Goal: Transaction & Acquisition: Book appointment/travel/reservation

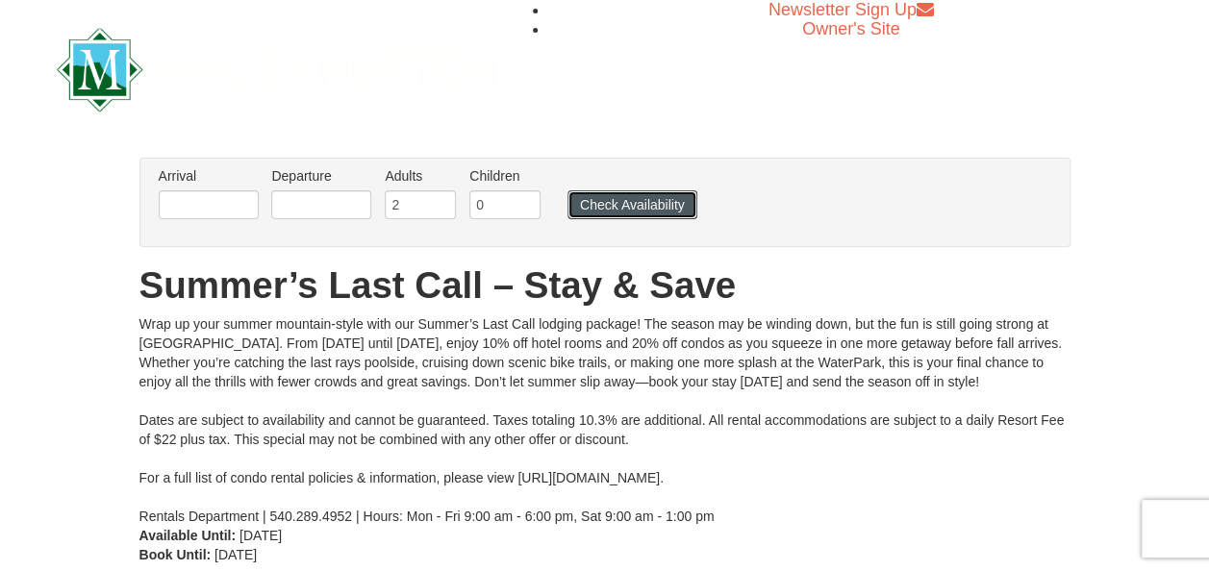
click at [625, 200] on button "Check Availability" at bounding box center [632, 204] width 130 height 29
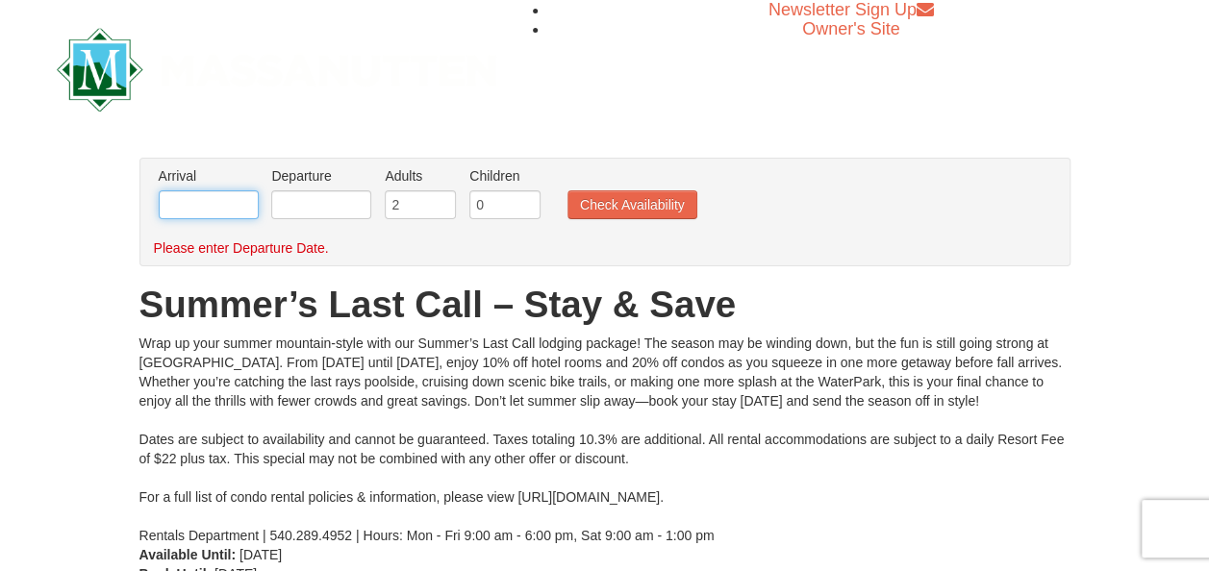
click at [244, 206] on input "text" at bounding box center [209, 204] width 100 height 29
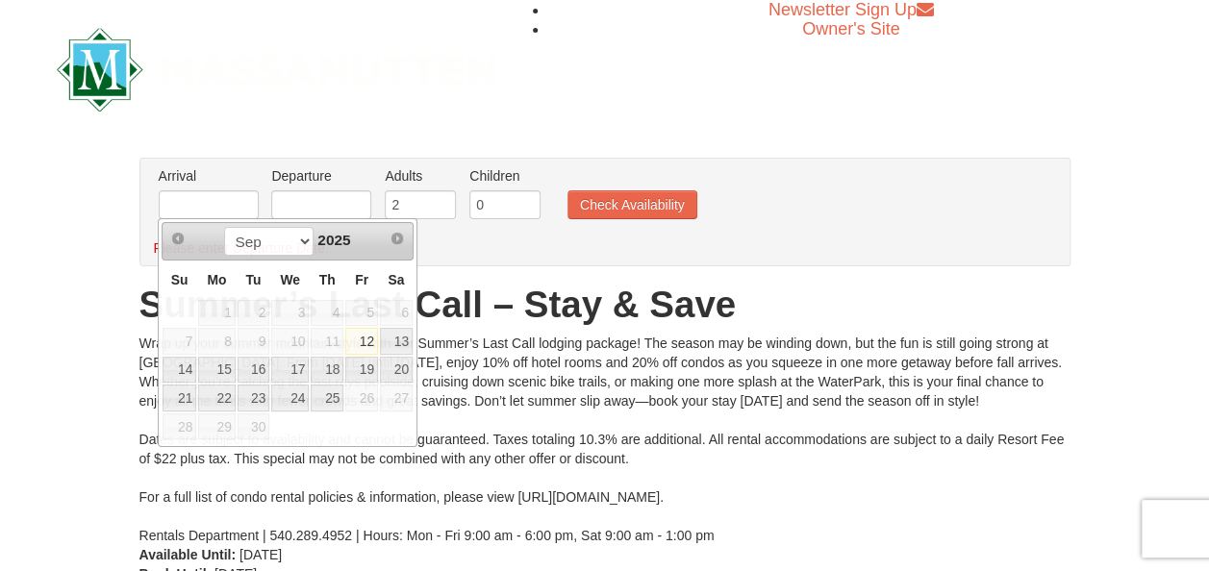
click at [652, 77] on div "Newsletter Sign Up Owner's Site" at bounding box center [604, 69] width 1125 height 138
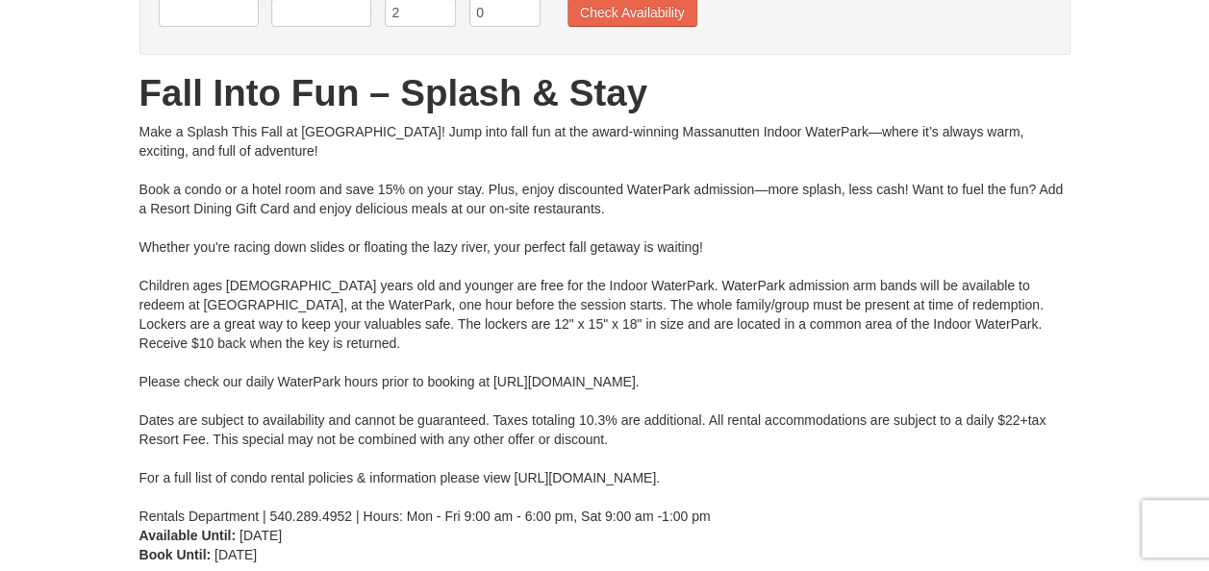
scroll to position [96, 0]
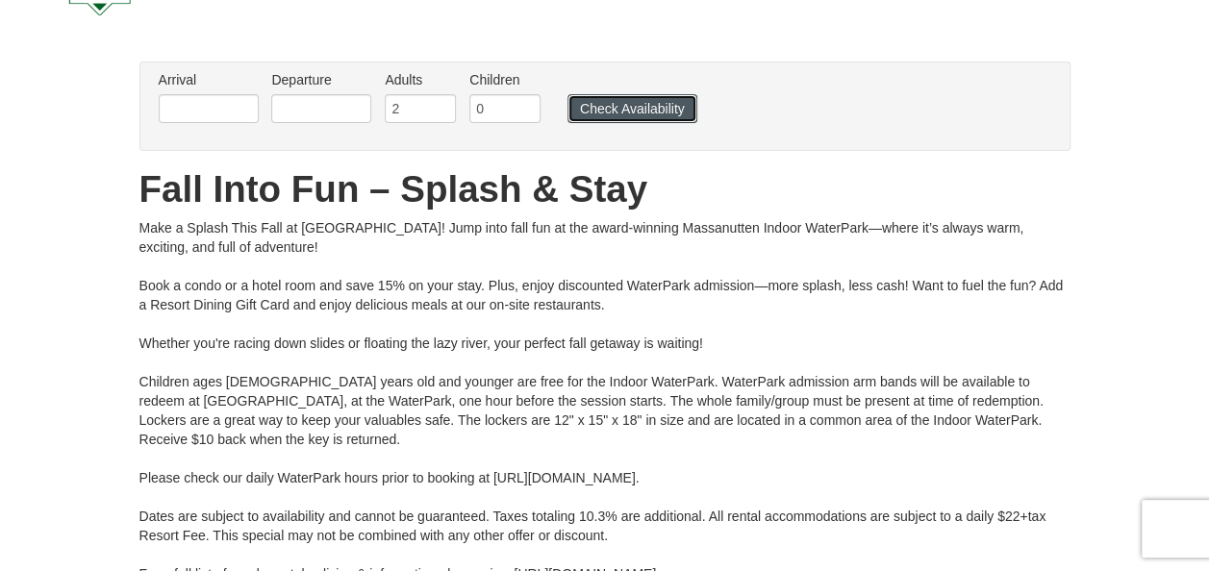
click at [616, 112] on button "Check Availability" at bounding box center [632, 108] width 130 height 29
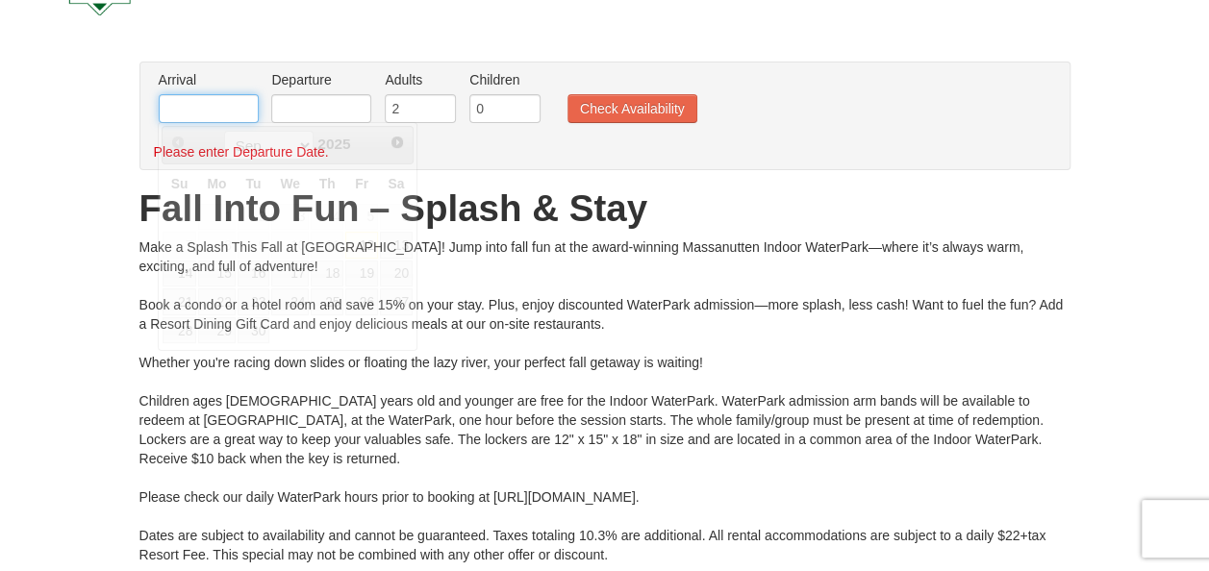
click at [213, 110] on input "text" at bounding box center [209, 108] width 100 height 29
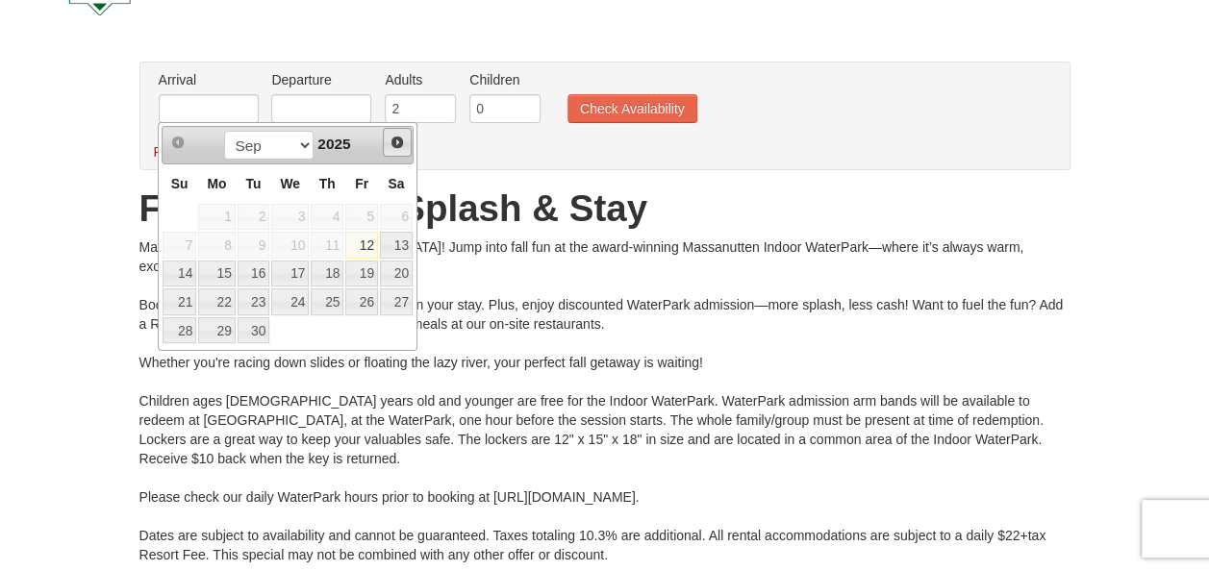
click at [400, 140] on span "Next" at bounding box center [396, 142] width 15 height 15
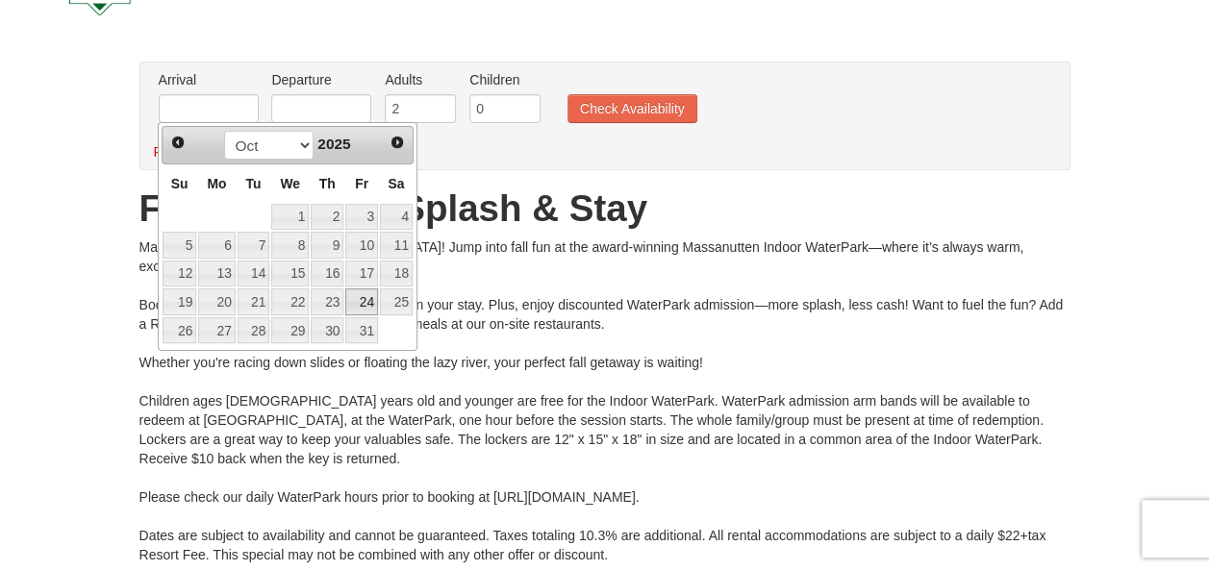
click at [365, 298] on link "24" at bounding box center [361, 301] width 33 height 27
type input "10/24/2025"
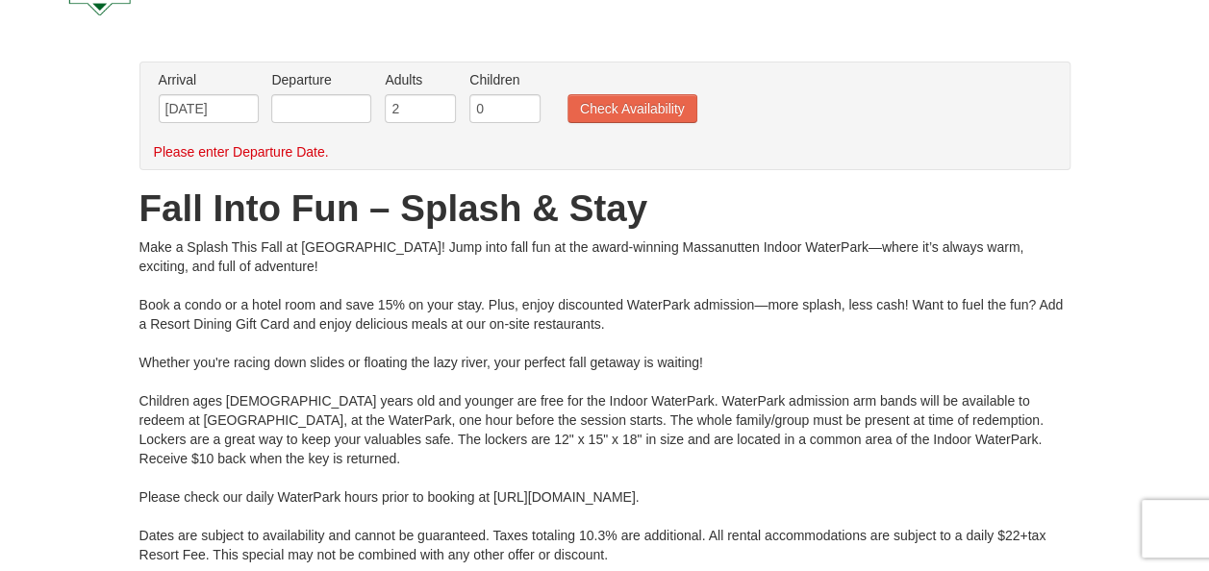
click at [288, 85] on label "Departure Please format dates MM/DD/YYYY Please format dates MM/DD/YYYY" at bounding box center [321, 79] width 100 height 19
click at [279, 105] on input "text" at bounding box center [321, 108] width 100 height 29
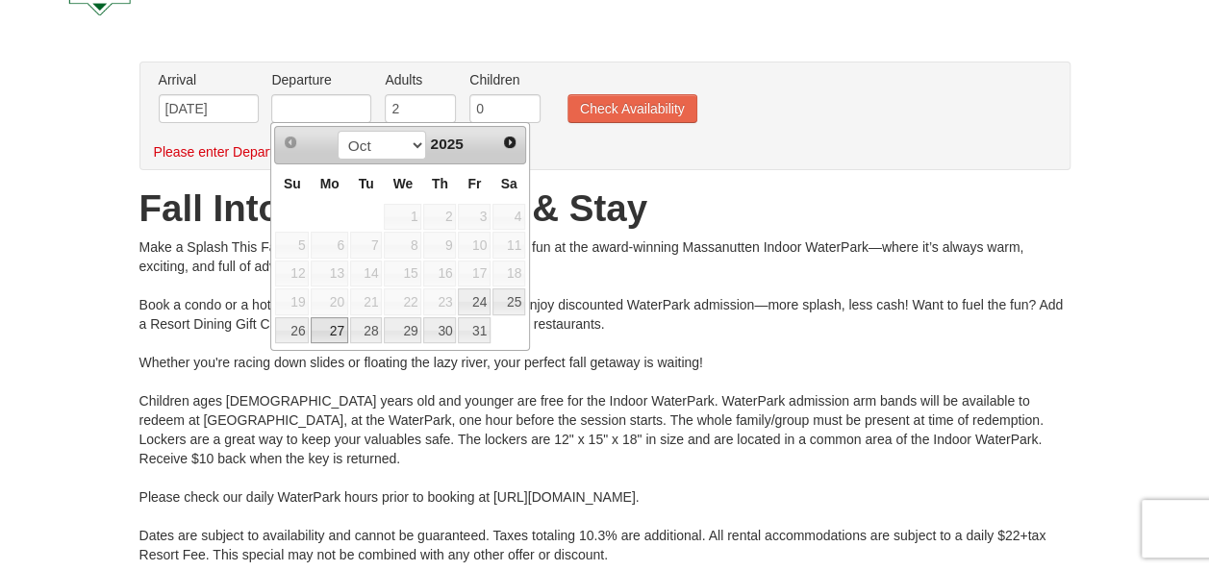
click at [327, 324] on link "27" at bounding box center [329, 330] width 37 height 27
type input "10/27/2025"
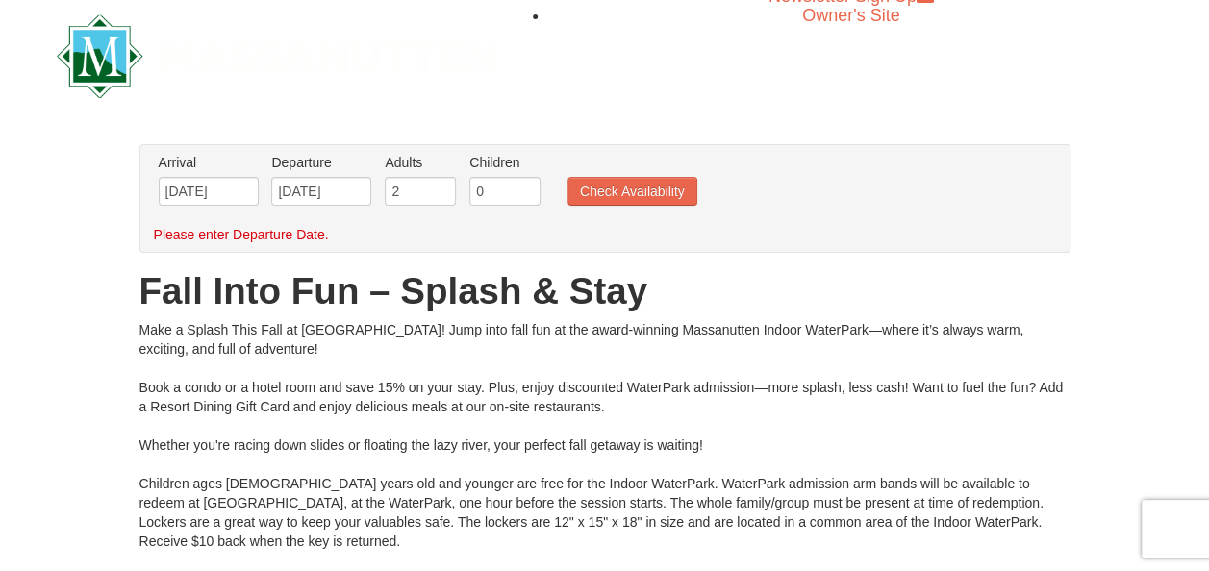
scroll to position [0, 0]
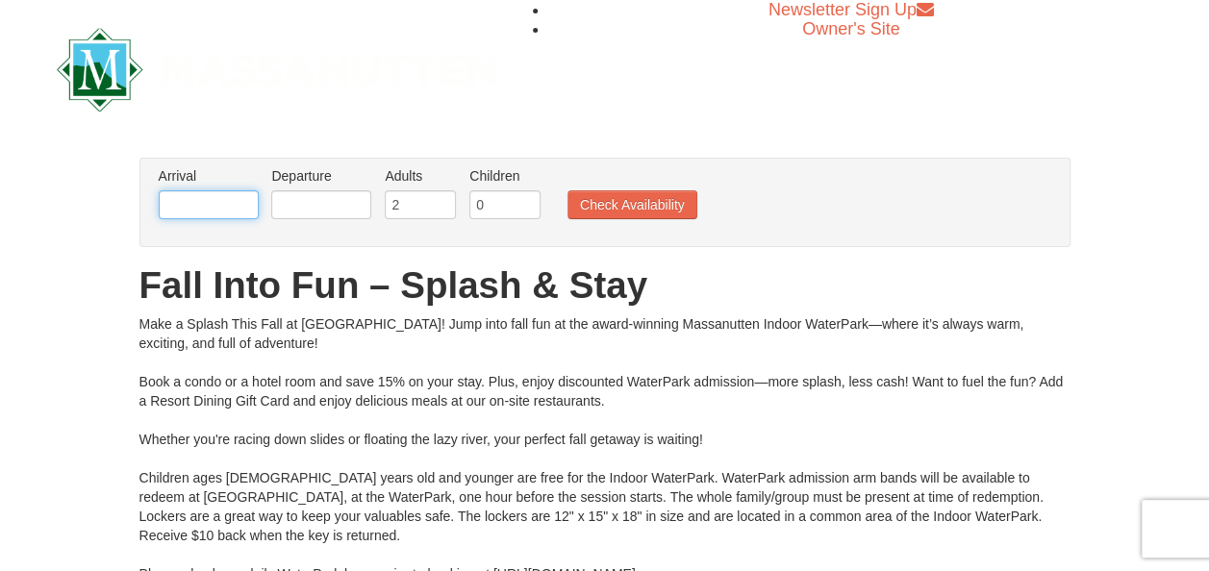
click at [239, 210] on input "text" at bounding box center [209, 204] width 100 height 29
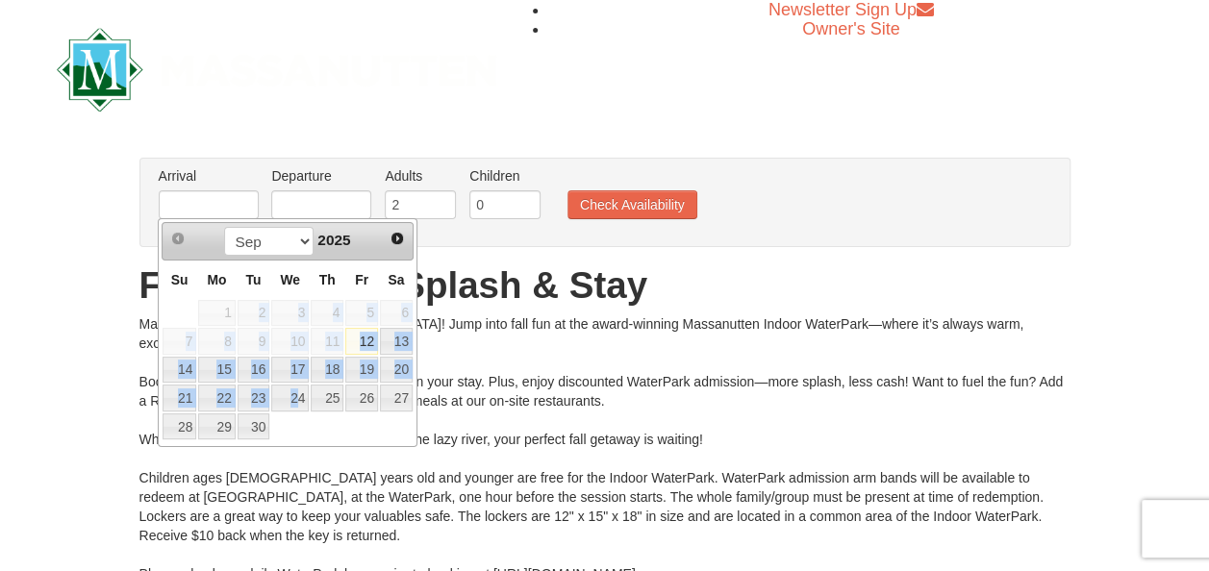
drag, startPoint x: 250, startPoint y: 321, endPoint x: 350, endPoint y: 408, distance: 132.2
click at [343, 404] on tbody "1 2 3 4 5 6 7 8 9 10 11 12 13 14 15 16 17 18 19 20 21 22 23 24 25 26 27 28 29 30" at bounding box center [288, 370] width 252 height 142
drag, startPoint x: 350, startPoint y: 408, endPoint x: 397, endPoint y: 237, distance: 177.5
click at [397, 237] on span "Next" at bounding box center [396, 238] width 15 height 15
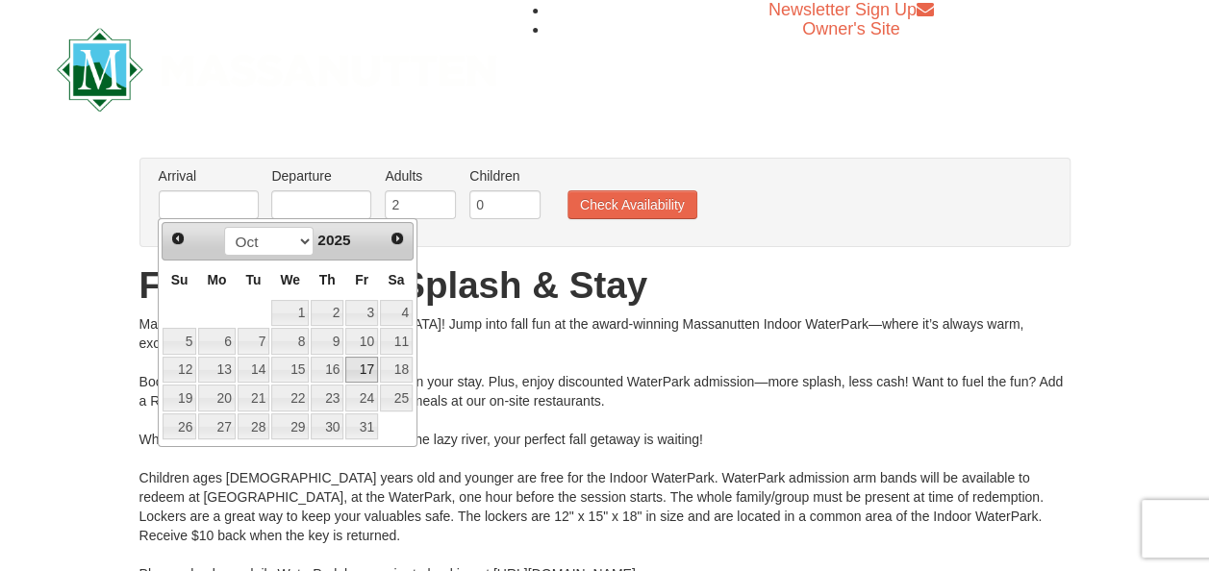
click at [367, 361] on link "17" at bounding box center [361, 370] width 33 height 27
type input "[DATE]"
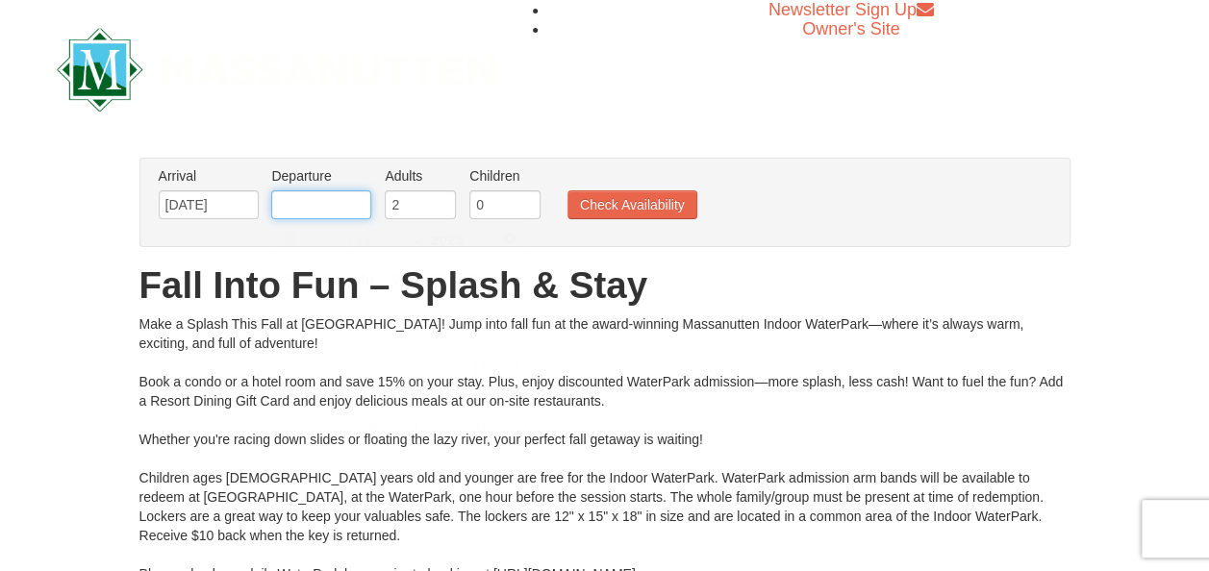
click at [306, 206] on input "text" at bounding box center [321, 204] width 100 height 29
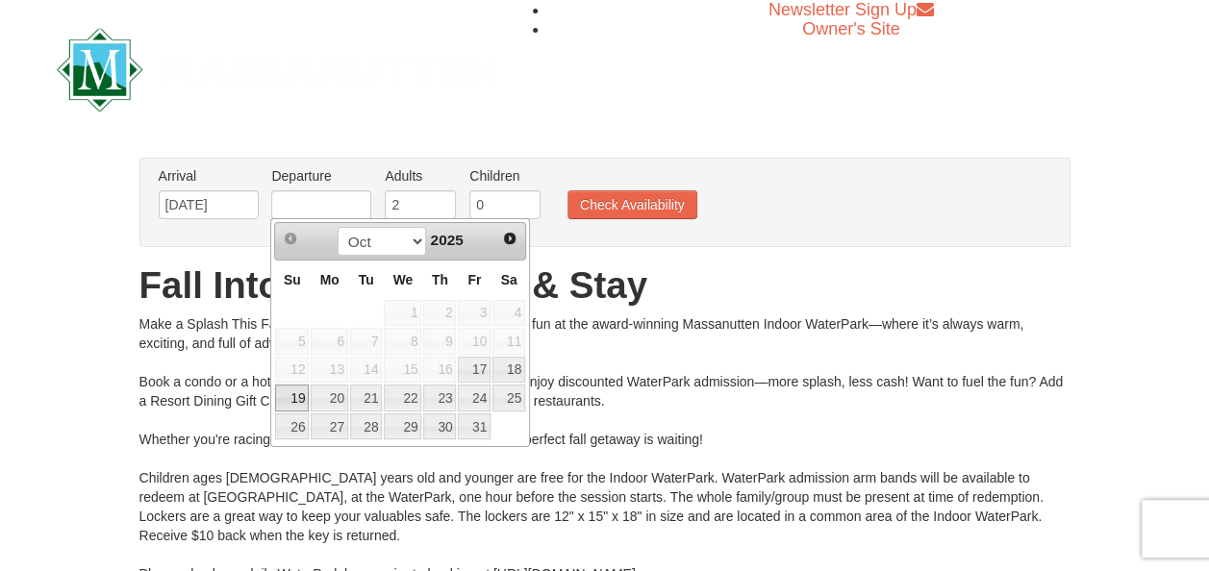
click at [296, 395] on link "19" at bounding box center [292, 398] width 34 height 27
type input "[DATE]"
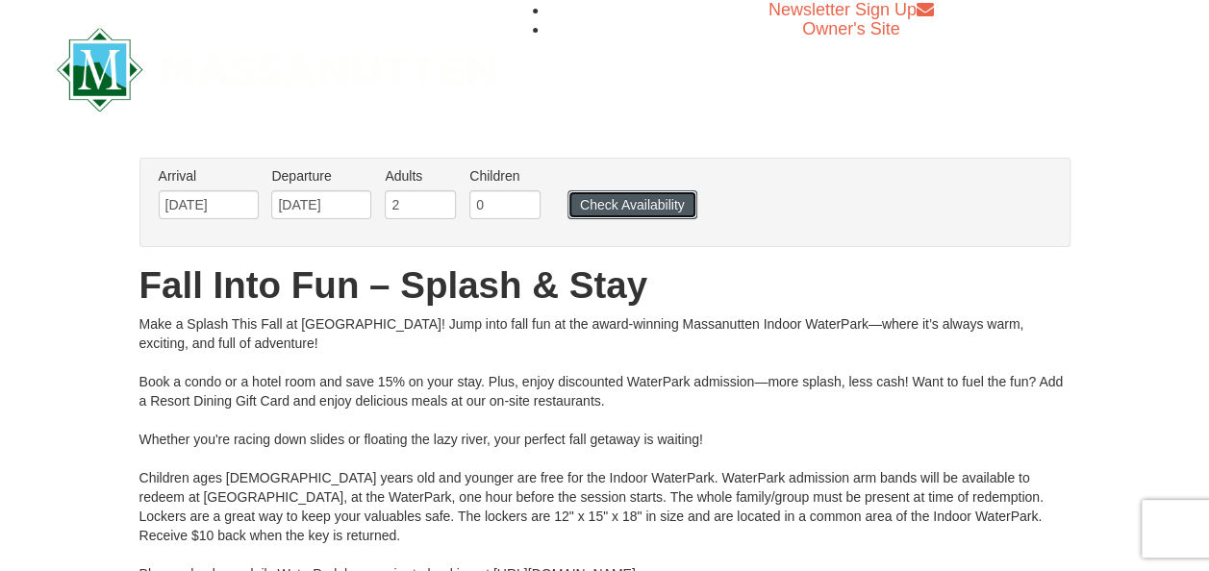
click at [629, 205] on button "Check Availability" at bounding box center [632, 204] width 130 height 29
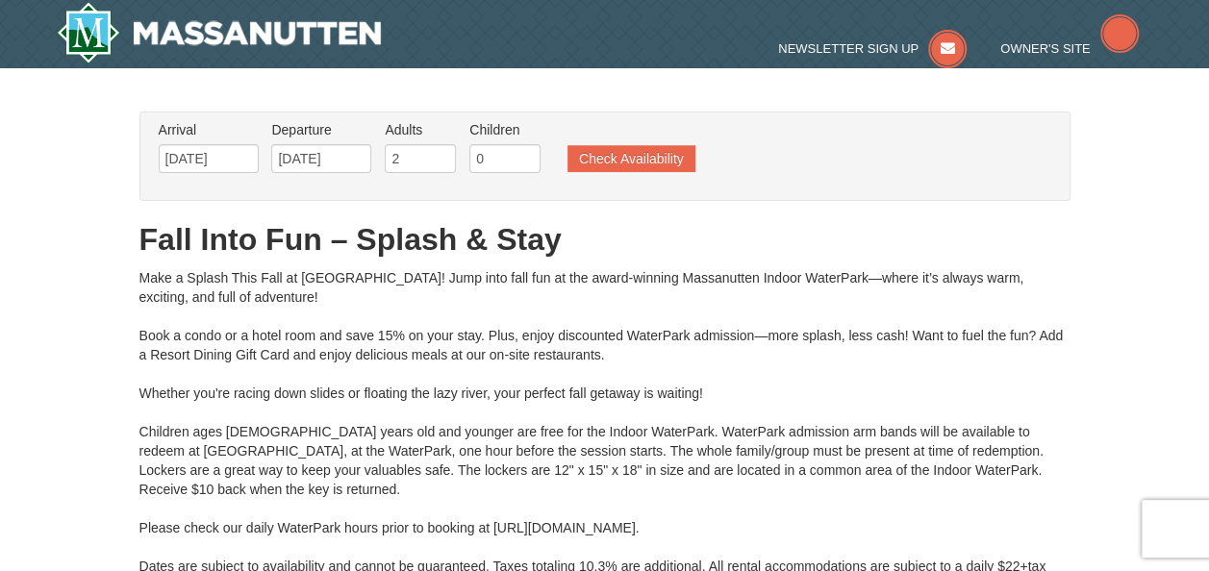
type input "[DATE]"
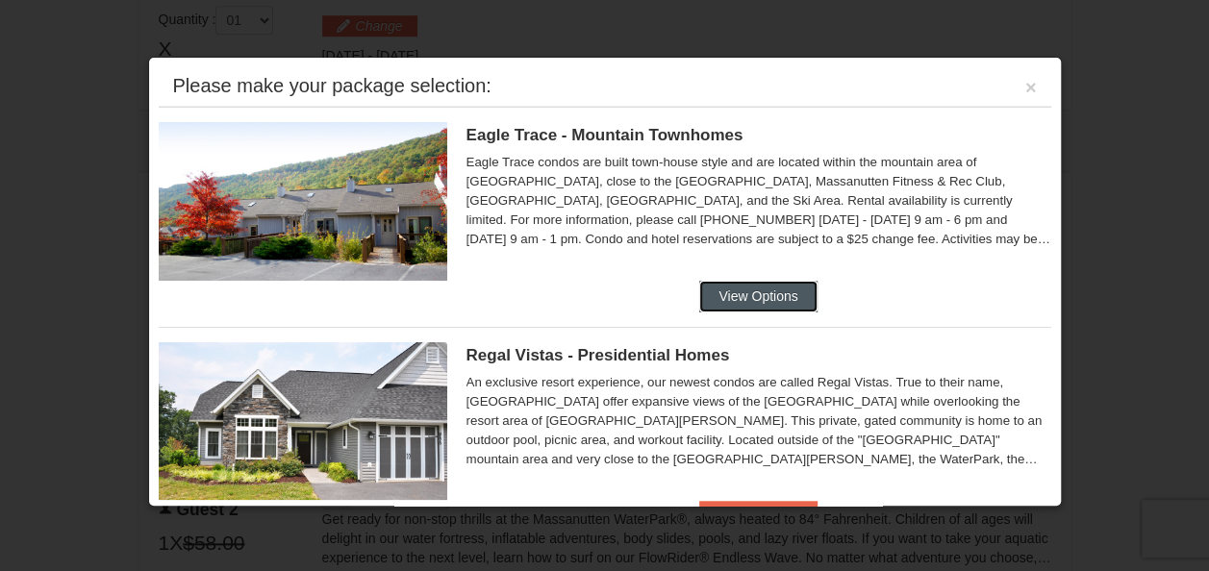
click at [731, 294] on button "View Options" at bounding box center [757, 296] width 117 height 31
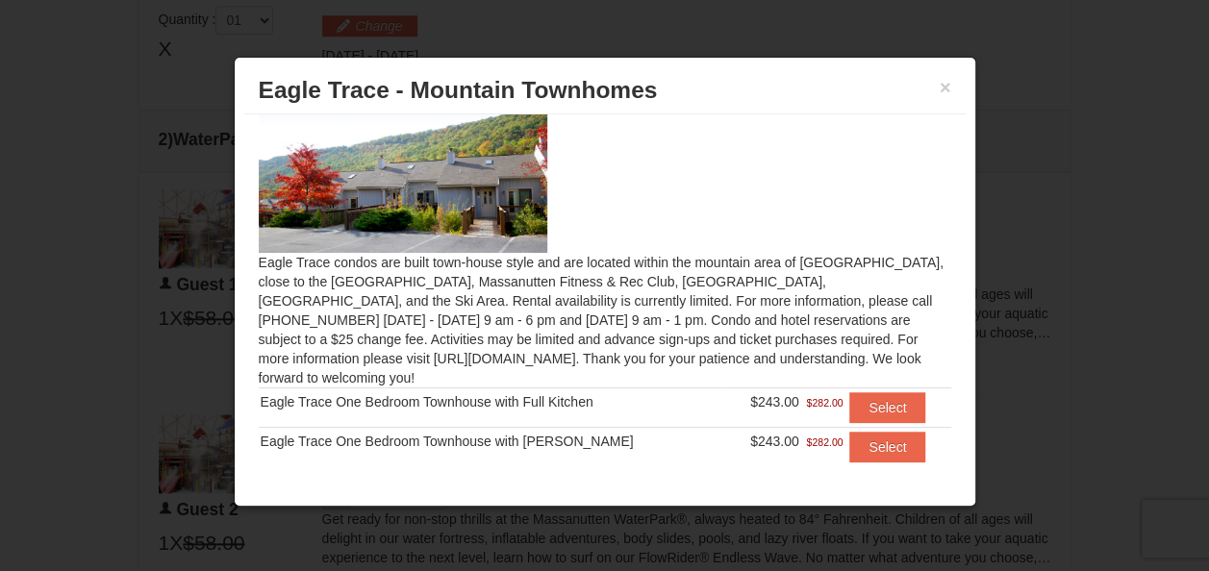
scroll to position [50, 0]
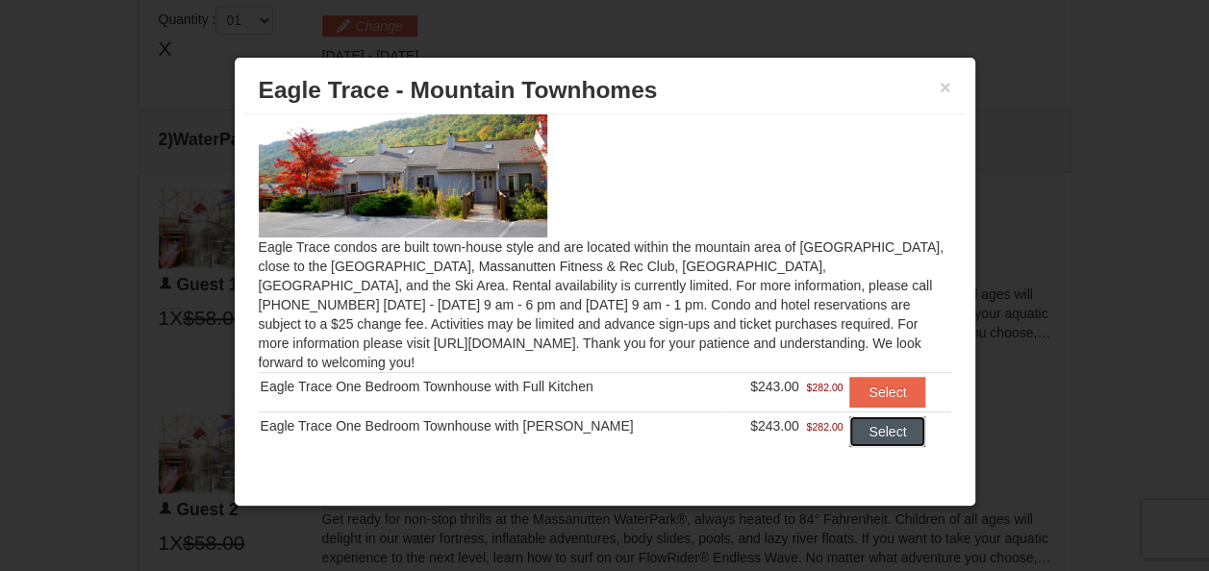
click at [869, 416] on button "Select" at bounding box center [887, 431] width 76 height 31
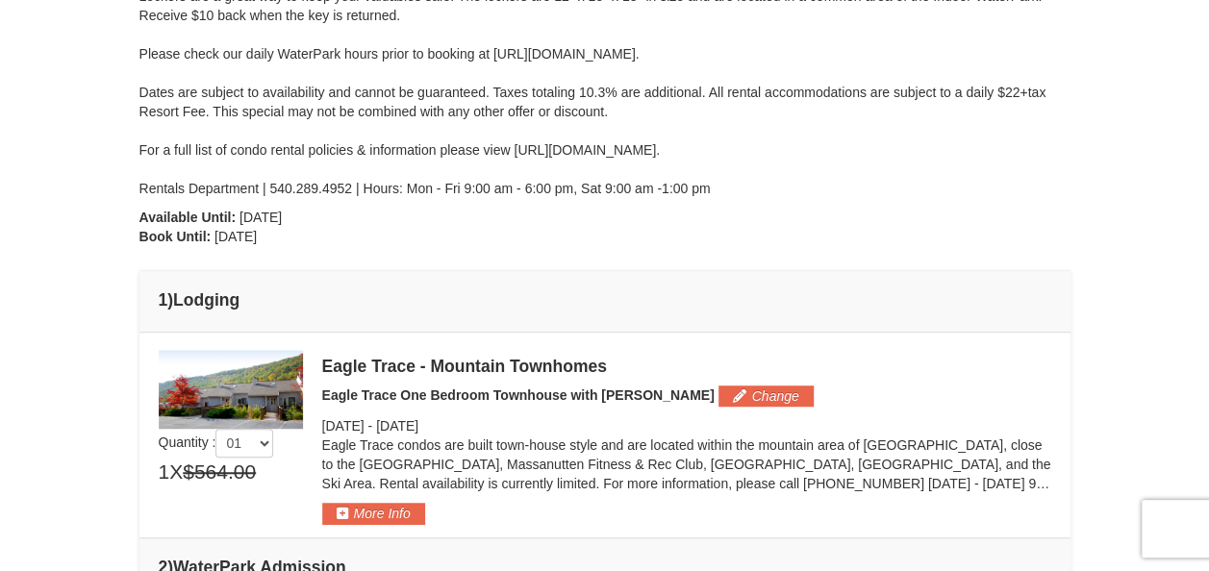
scroll to position [433, 0]
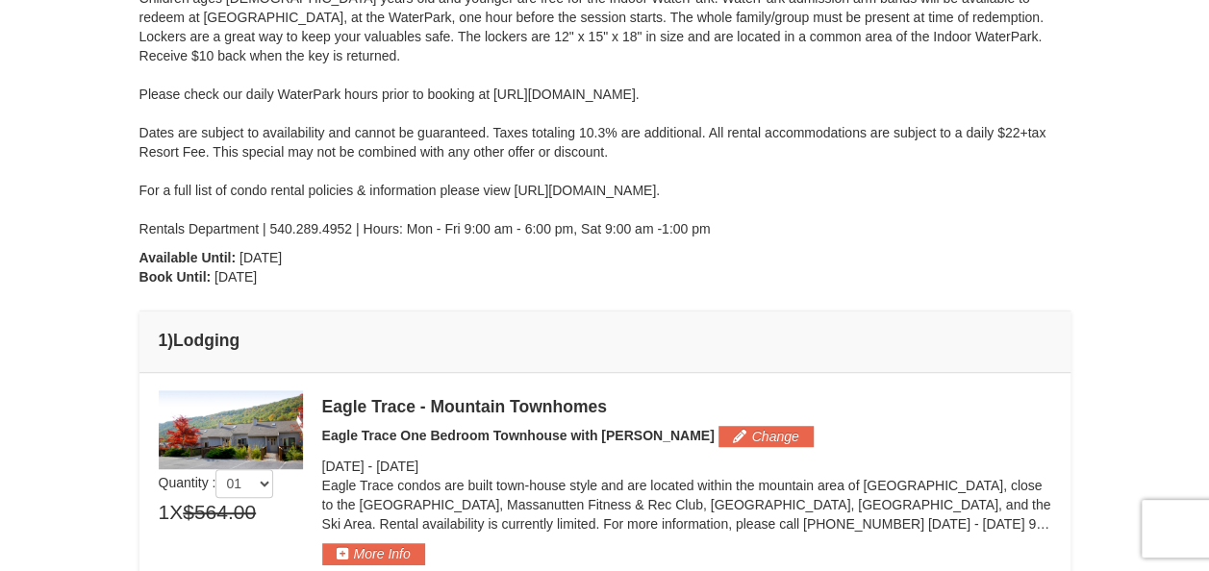
click at [247, 415] on img at bounding box center [231, 429] width 144 height 79
click at [456, 406] on div "Eagle Trace - Mountain Townhomes" at bounding box center [686, 406] width 729 height 19
click at [475, 433] on span "Eagle Trace One Bedroom Townhouse with Jacuzzi" at bounding box center [518, 435] width 392 height 15
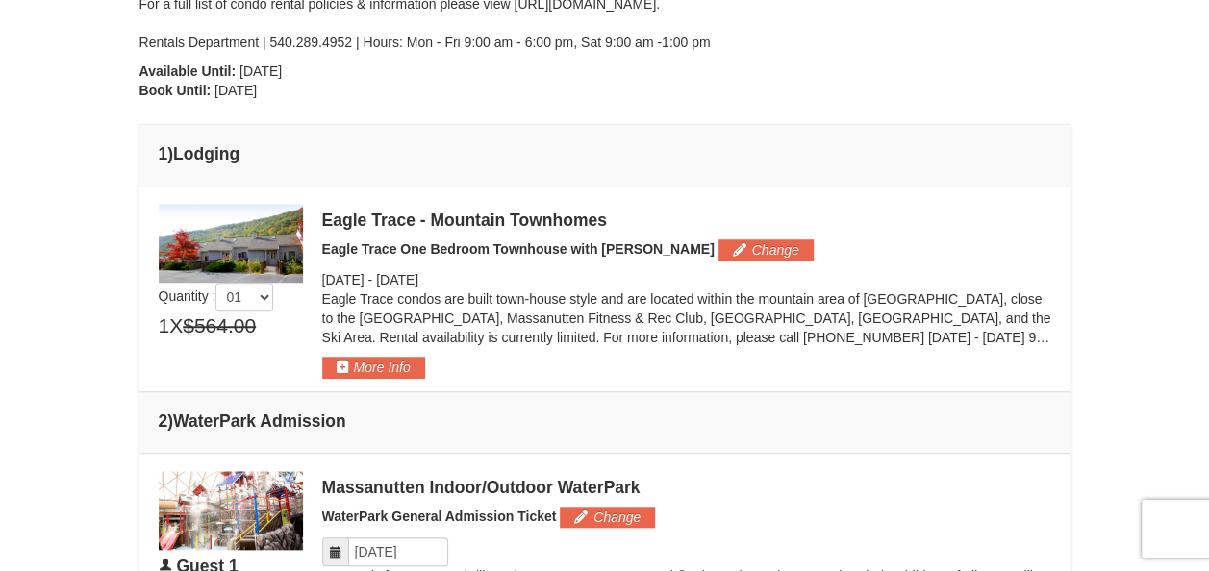
scroll to position [625, 0]
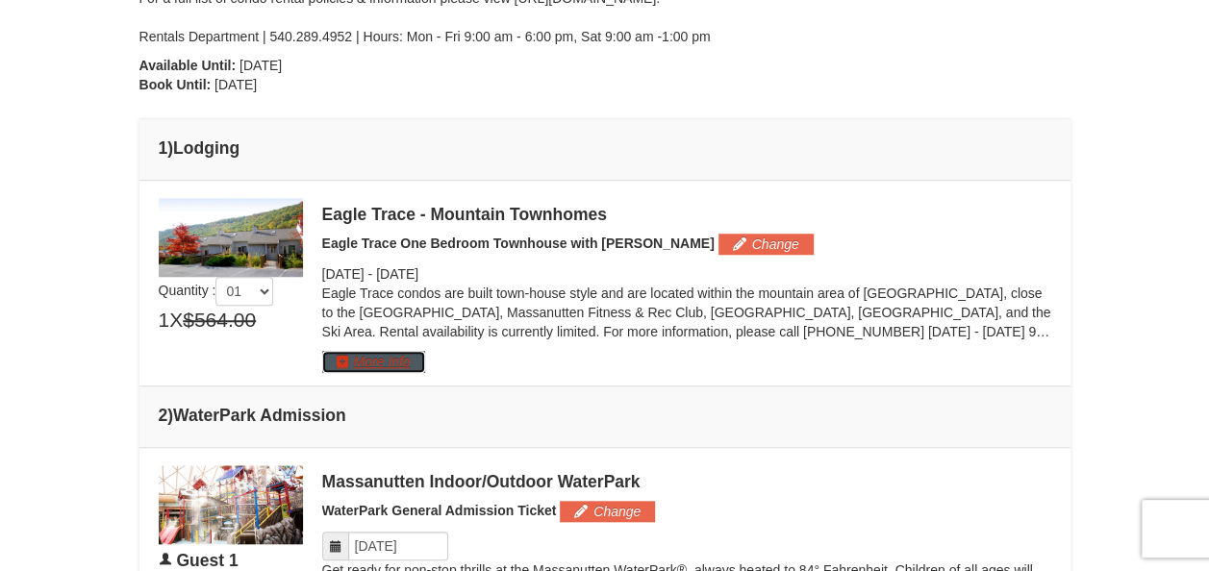
click at [361, 367] on button "More Info" at bounding box center [373, 361] width 103 height 21
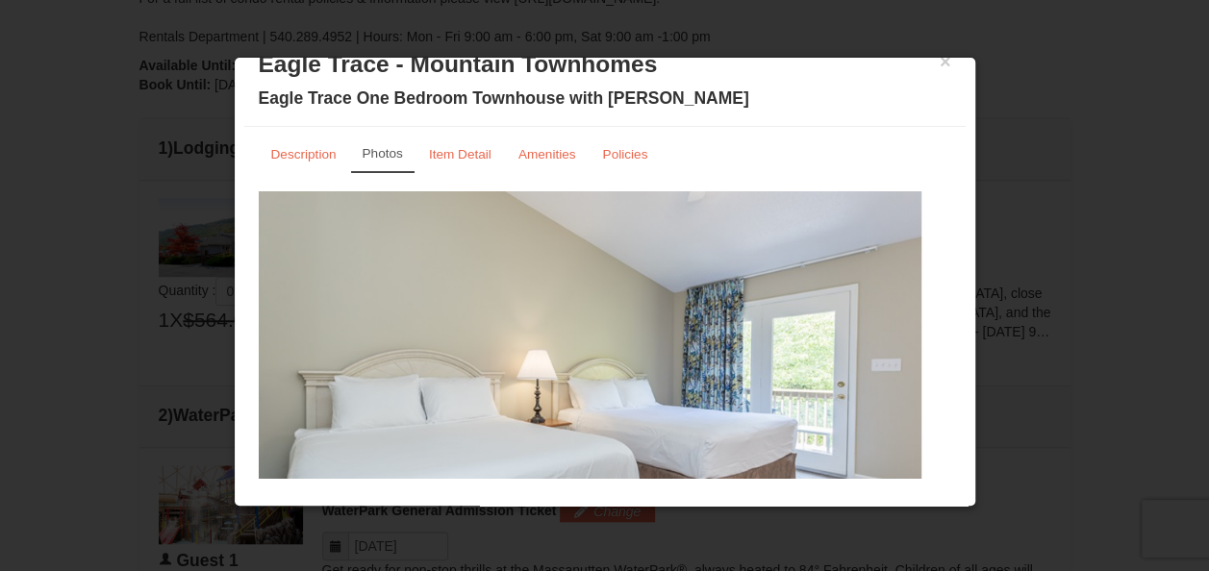
scroll to position [0, 0]
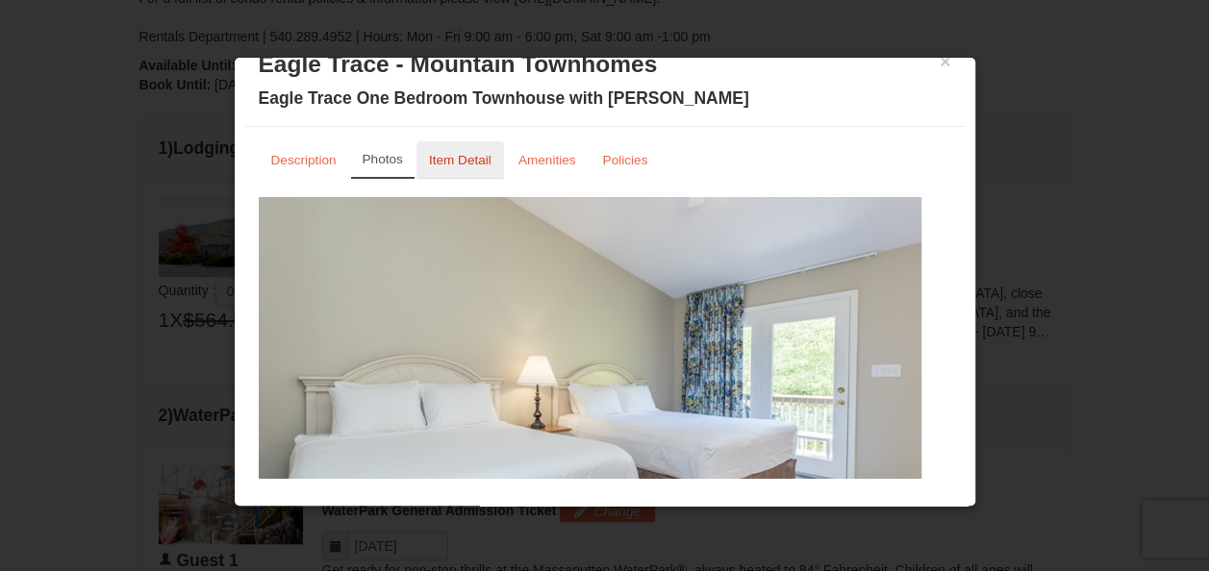
click at [467, 156] on small "Item Detail" at bounding box center [460, 160] width 62 height 14
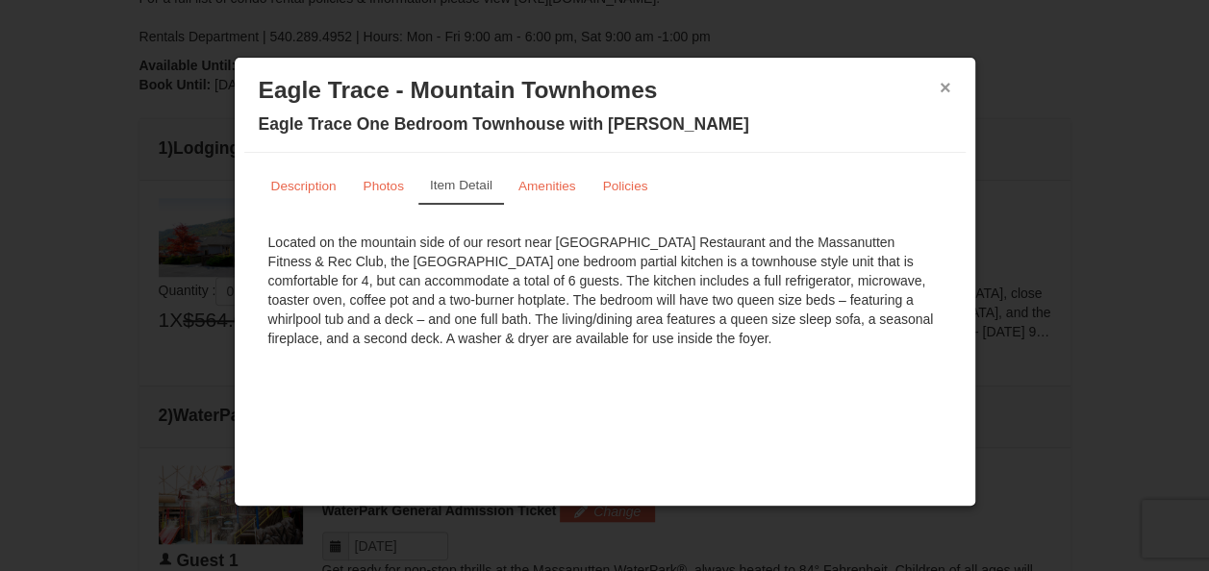
click at [943, 83] on button "×" at bounding box center [945, 87] width 12 height 19
